Goal: Find specific page/section: Find specific page/section

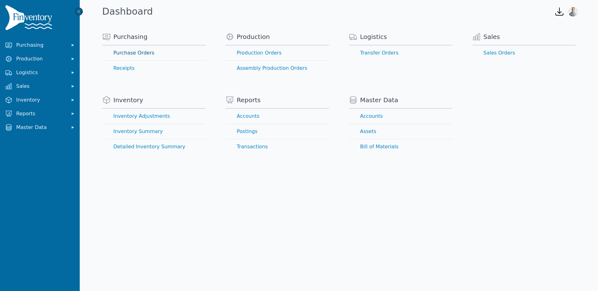
click at [147, 54] on link "Purchase Orders" at bounding box center [153, 53] width 103 height 15
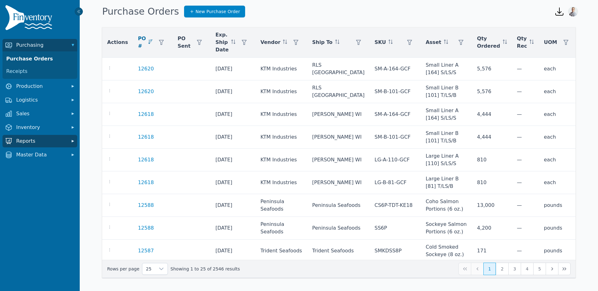
click at [34, 142] on span "Reports" at bounding box center [41, 140] width 50 height 7
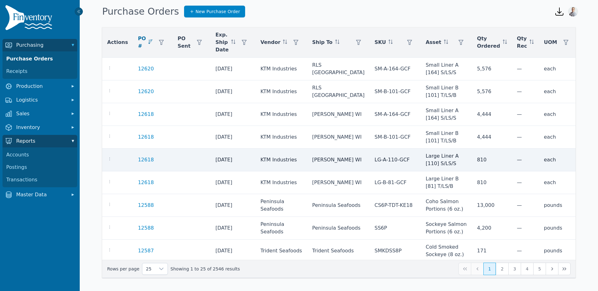
scroll to position [0, 3]
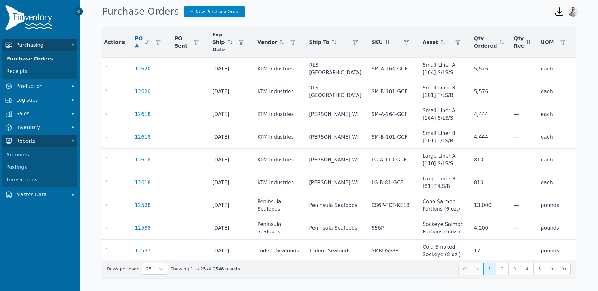
click at [555, 57] on div at bounding box center [560, 59] width 12 height 12
click at [491, 15] on div "Purchase Orders New Purchase Order" at bounding box center [324, 11] width 448 height 17
click at [561, 75] on span "Apply" at bounding box center [557, 73] width 12 height 7
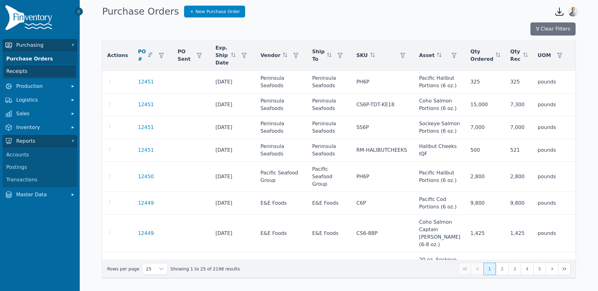
click at [19, 69] on link "Receipts" at bounding box center [40, 71] width 72 height 12
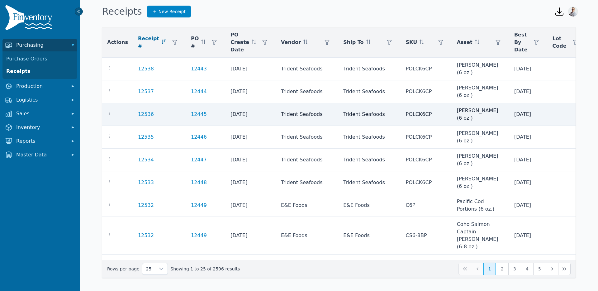
scroll to position [0, 64]
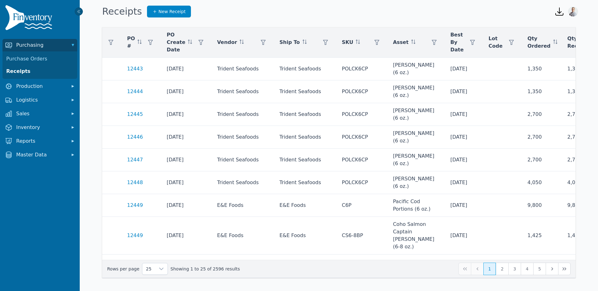
click at [559, 79] on span "Apply" at bounding box center [557, 77] width 12 height 7
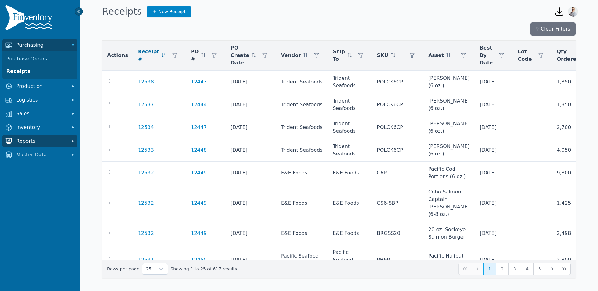
click at [35, 141] on span "Reports" at bounding box center [41, 140] width 50 height 7
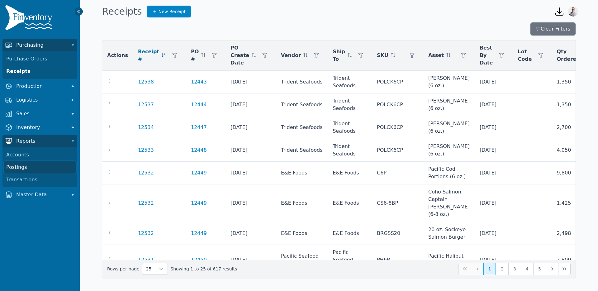
click at [31, 170] on link "Postings" at bounding box center [40, 167] width 72 height 12
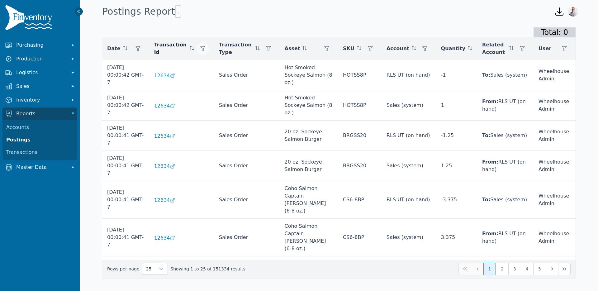
click at [205, 49] on icon "button" at bounding box center [202, 48] width 5 height 5
click at [242, 26] on div "Total: 0 Date Transaction Id Transaction Type Asset SKU Account Quantity Relate…" at bounding box center [339, 154] width 519 height 268
click at [270, 50] on icon "button" at bounding box center [268, 48] width 5 height 5
click at [281, 68] on div "Any" at bounding box center [294, 65] width 54 height 12
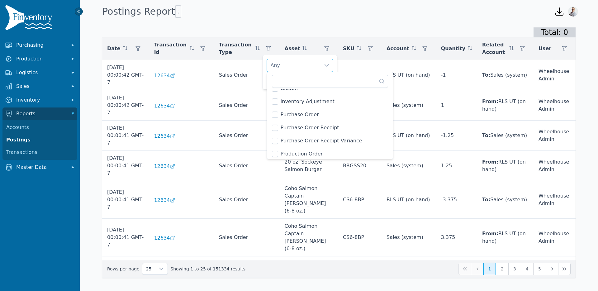
scroll to position [47, 0]
click at [300, 60] on div "Purchase Order Receipt" at bounding box center [294, 65] width 54 height 12
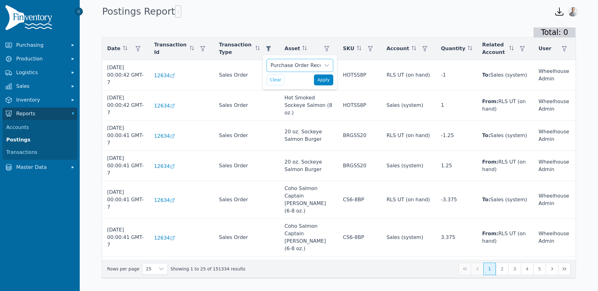
click at [326, 80] on span "Apply" at bounding box center [324, 80] width 12 height 7
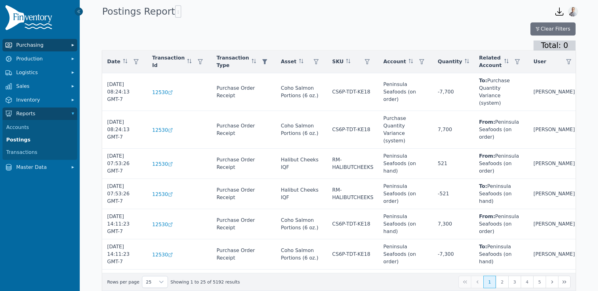
click at [47, 47] on span "Purchasing" at bounding box center [41, 44] width 50 height 7
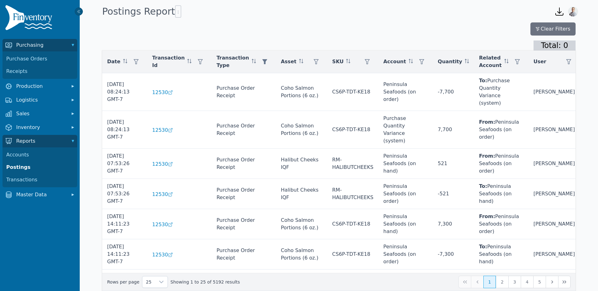
click at [256, 33] on div "Clear Filters" at bounding box center [339, 28] width 474 height 13
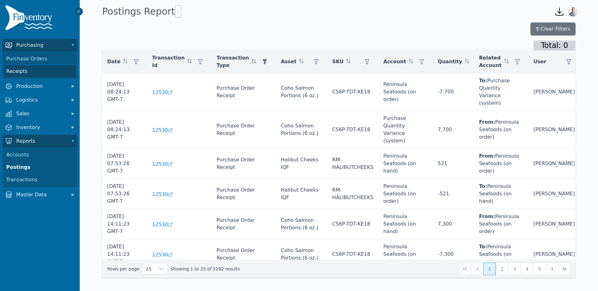
click at [18, 73] on link "Receipts" at bounding box center [40, 71] width 72 height 12
